Goal: Find specific page/section: Find specific page/section

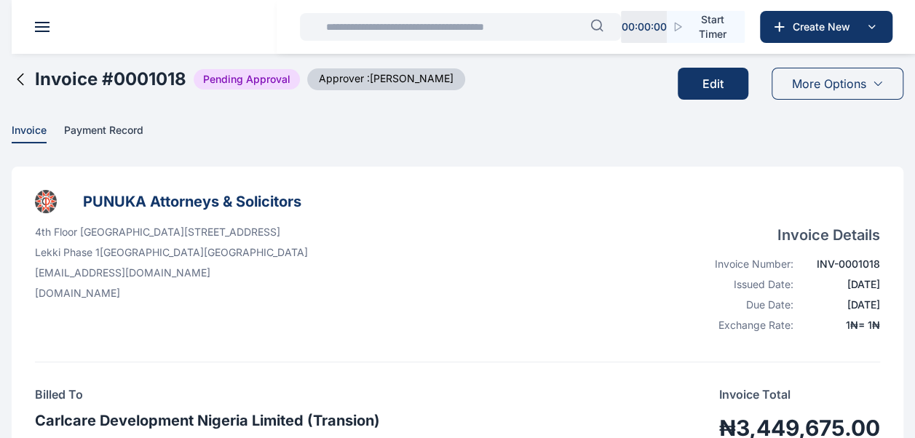
click at [47, 32] on header at bounding box center [469, 27] width 915 height 54
click at [46, 32] on header at bounding box center [469, 27] width 915 height 54
drag, startPoint x: 33, startPoint y: 35, endPoint x: 39, endPoint y: 26, distance: 10.5
click at [33, 34] on header at bounding box center [469, 27] width 915 height 54
click at [40, 26] on span at bounding box center [42, 26] width 15 height 1
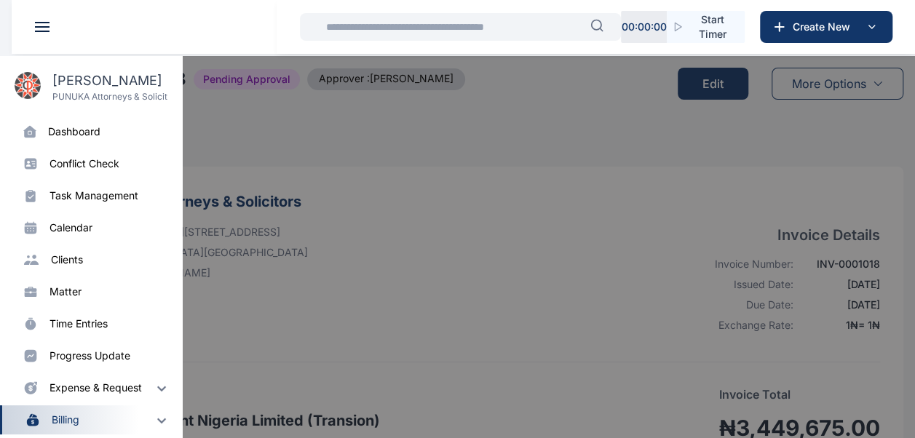
click at [100, 128] on div "dashboard" at bounding box center [74, 131] width 52 height 15
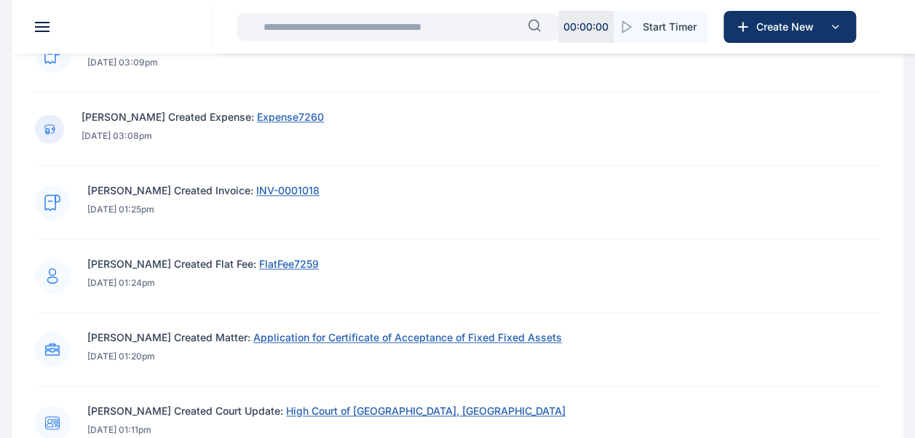
scroll to position [1019, 0]
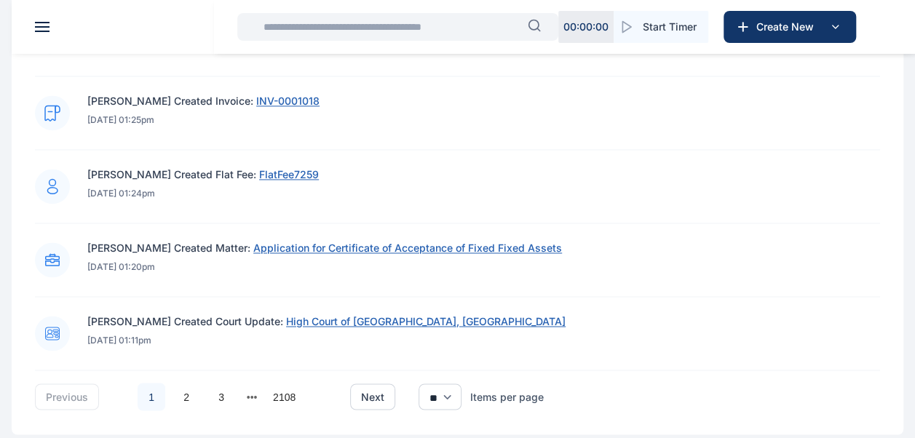
click at [408, 242] on span "Application for Certificate of Acceptance of Fixed Fixed Assets" at bounding box center [407, 248] width 309 height 12
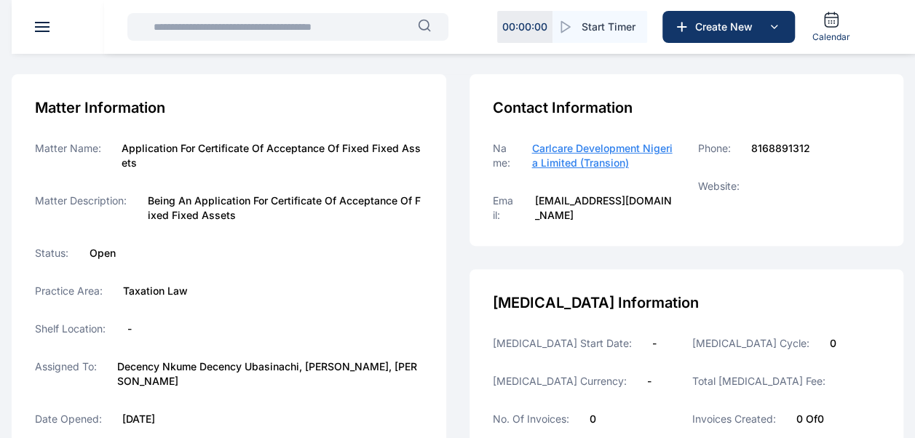
scroll to position [44, 0]
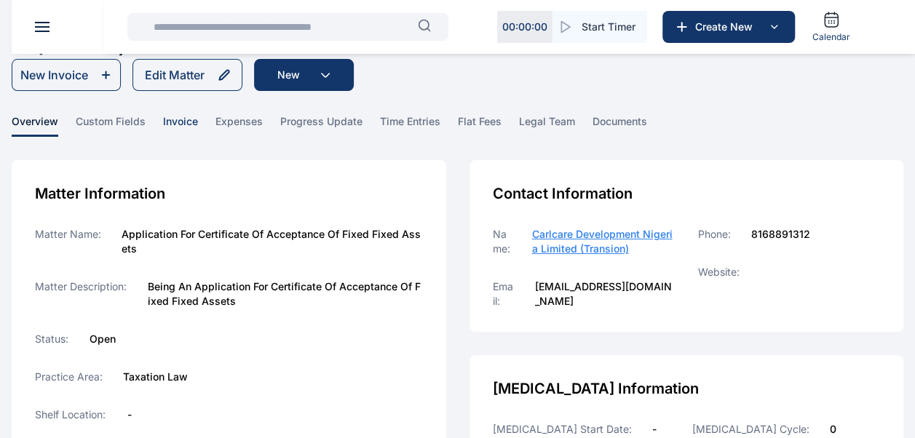
click at [170, 120] on span "invoice" at bounding box center [180, 125] width 35 height 23
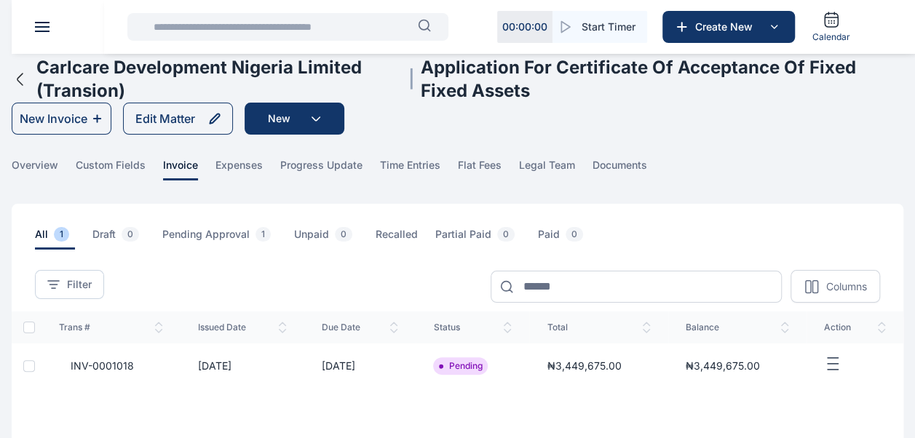
click at [13, 80] on icon "button" at bounding box center [20, 79] width 17 height 17
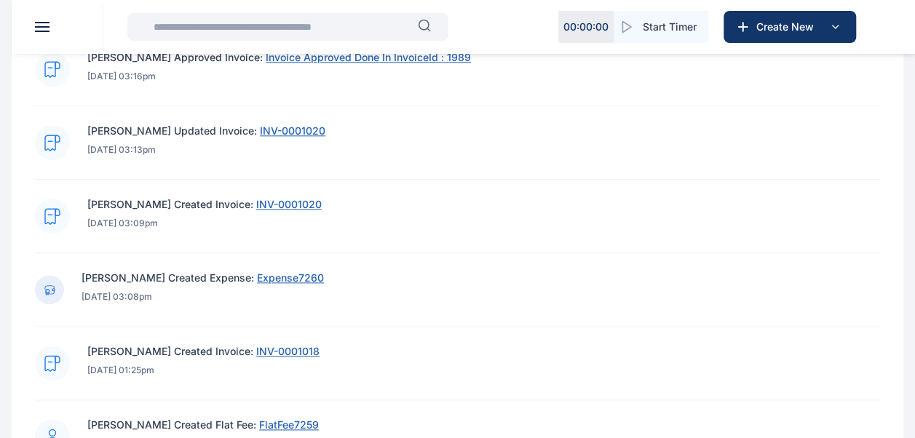
scroll to position [801, 0]
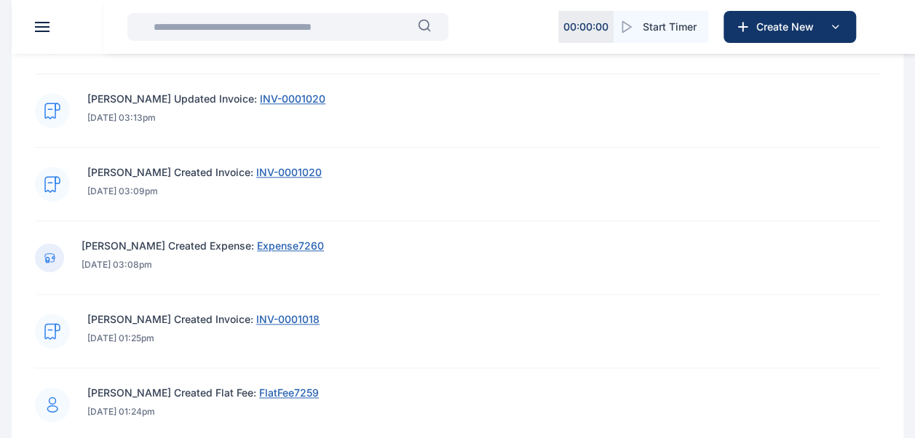
click at [304, 316] on span "INV-0001018" at bounding box center [287, 319] width 63 height 12
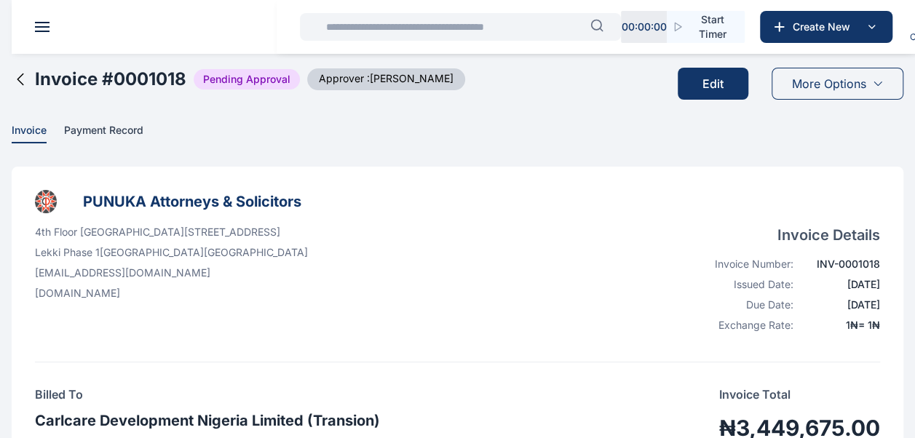
click at [23, 74] on icon at bounding box center [20, 79] width 6 height 11
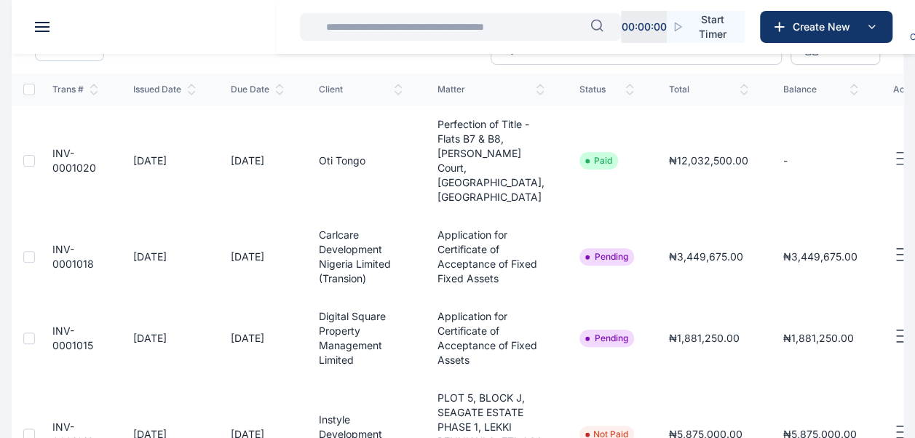
scroll to position [218, 0]
